Goal: Browse casually

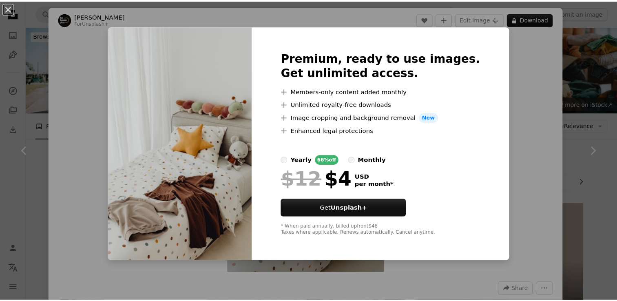
scroll to position [1605, 0]
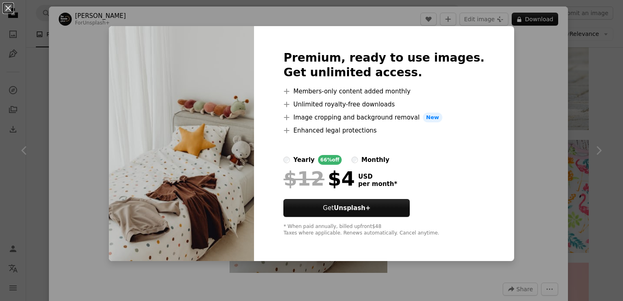
click at [575, 48] on div "An X shape Premium, ready to use images. Get unlimited access. A plus sign Memb…" at bounding box center [311, 150] width 623 height 301
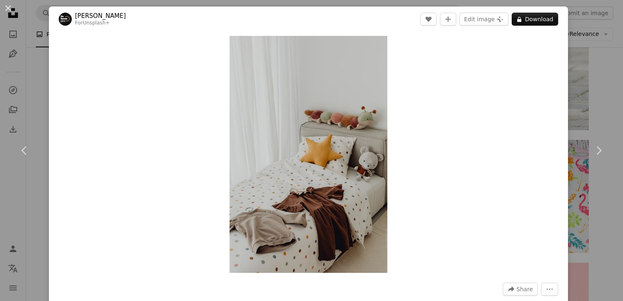
click at [573, 37] on div "An X shape Chevron left Chevron right [PERSON_NAME] For Unsplash+ A heart A plu…" at bounding box center [311, 150] width 623 height 301
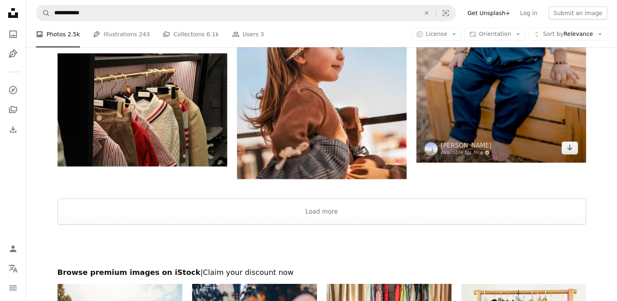
scroll to position [3032, 0]
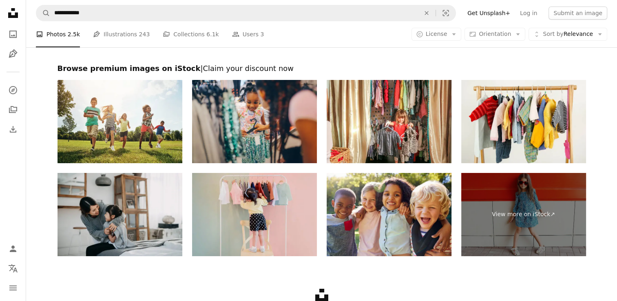
click at [259, 188] on img at bounding box center [254, 214] width 125 height 83
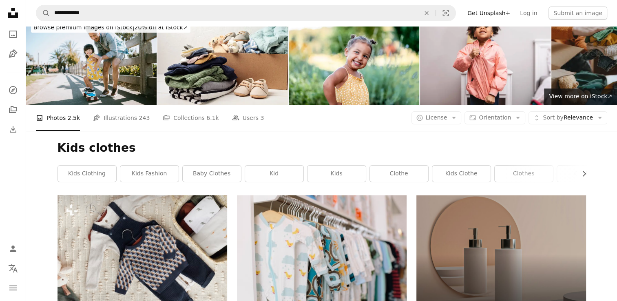
scroll to position [0, 0]
